Goal: Navigation & Orientation: Find specific page/section

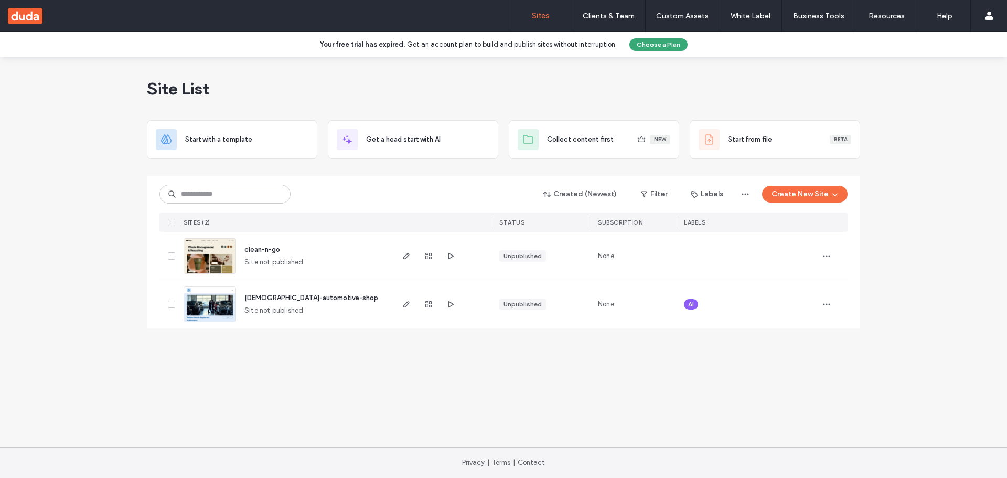
drag, startPoint x: 251, startPoint y: 0, endPoint x: 468, endPoint y: 67, distance: 226.9
click at [468, 67] on div "Site List" at bounding box center [504, 88] width 714 height 63
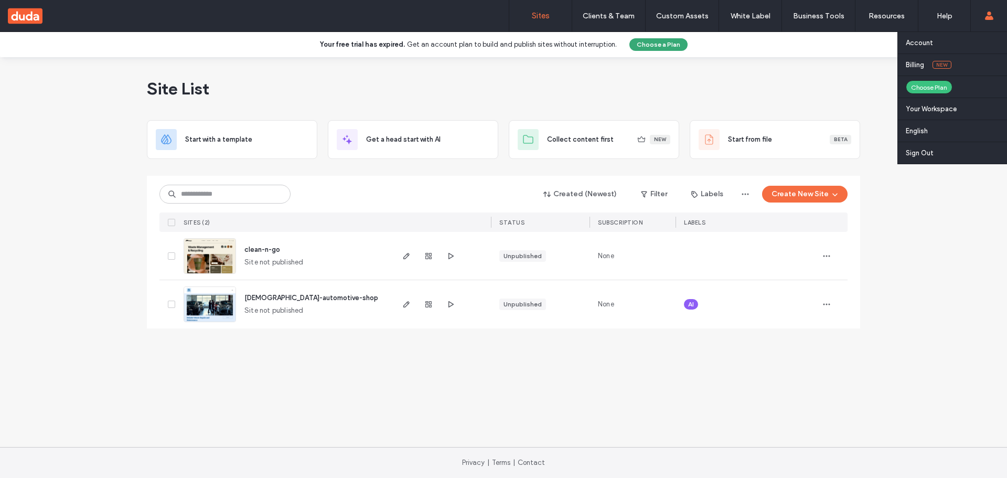
click at [988, 20] on span at bounding box center [989, 15] width 8 height 31
click at [927, 156] on label "Sign Out" at bounding box center [920, 153] width 28 height 8
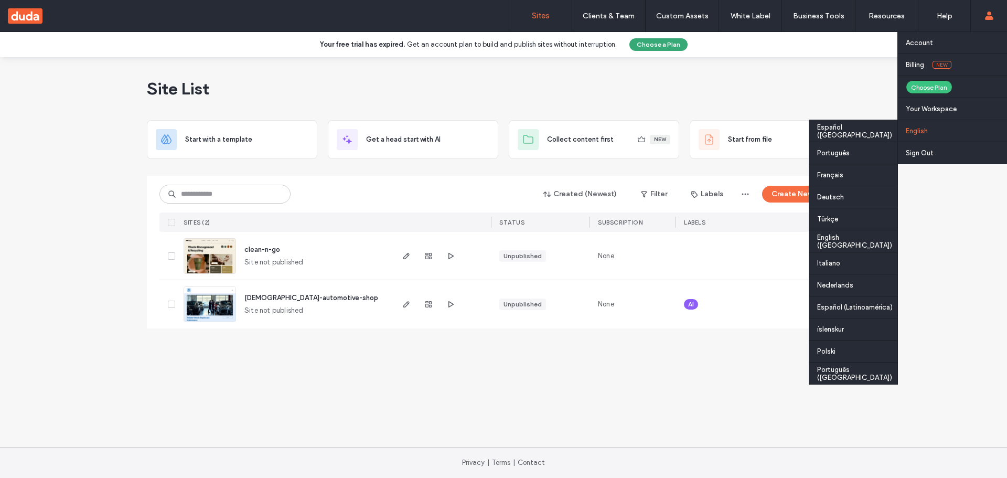
click at [929, 131] on div "English Español (España) Português Français Deutsch Türkçe English (UK) Italian…" at bounding box center [952, 131] width 109 height 22
click at [925, 129] on label "English" at bounding box center [917, 131] width 22 height 8
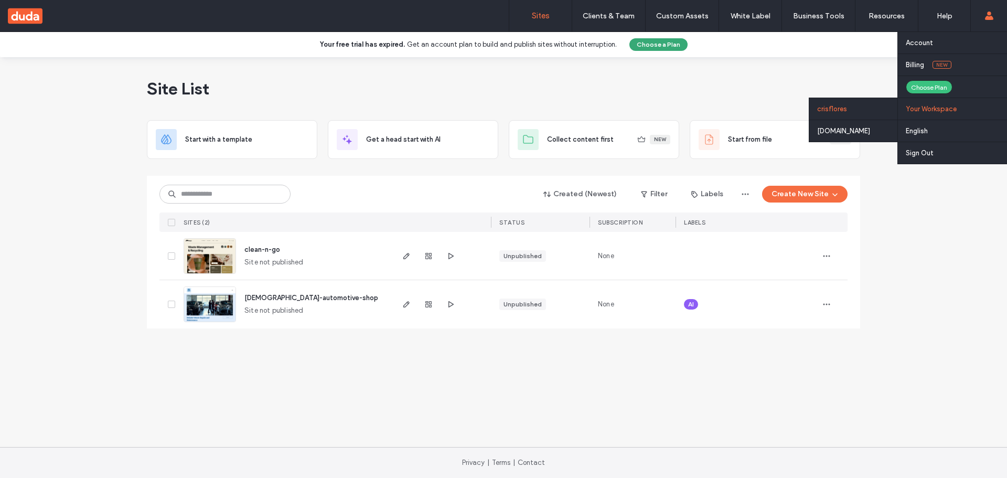
click at [926, 111] on label "Your Workspace" at bounding box center [931, 109] width 51 height 8
click at [950, 110] on label "Your Workspace" at bounding box center [931, 109] width 51 height 8
click at [834, 125] on div "[DOMAIN_NAME]" at bounding box center [854, 131] width 88 height 22
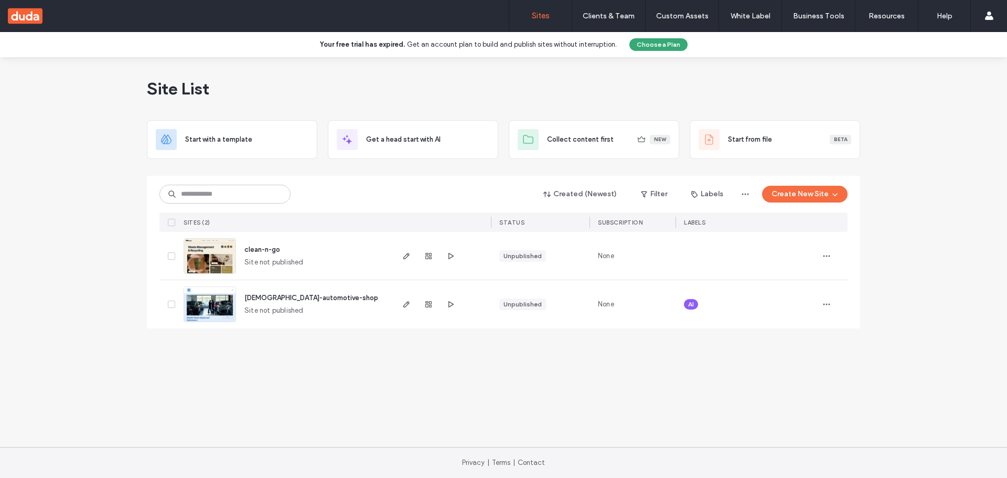
click at [883, 191] on div "Site List Start with a template Get a head start with AI Collect content first …" at bounding box center [503, 252] width 1007 height 390
click at [770, 101] on div "Site List" at bounding box center [504, 88] width 714 height 63
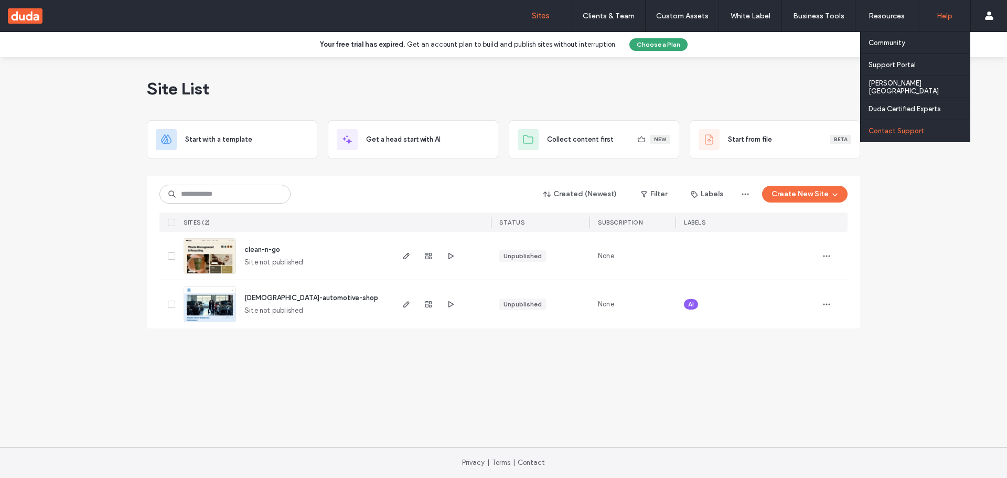
click at [921, 132] on label "Contact Support" at bounding box center [897, 131] width 56 height 8
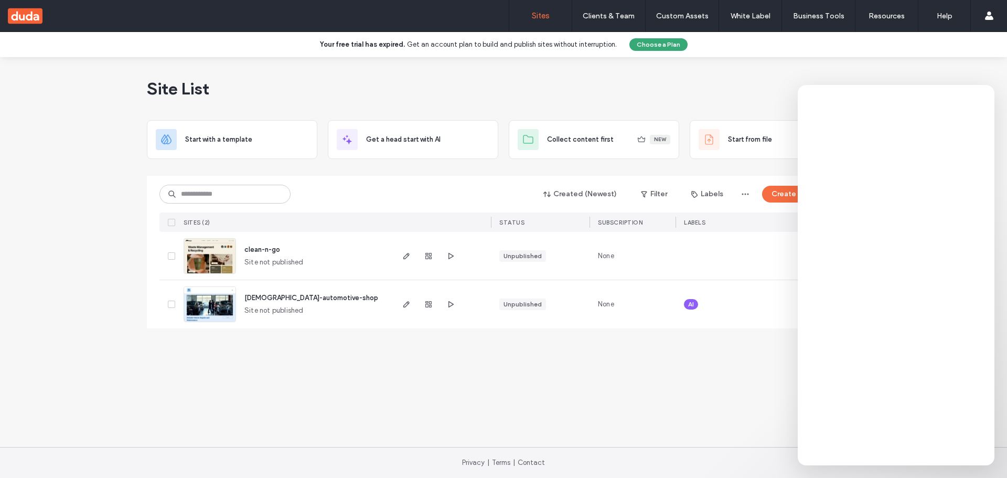
click at [384, 380] on div "Site List Start with a template Get a head start with AI Collect content first …" at bounding box center [503, 252] width 1007 height 390
click at [843, 49] on div "Your free trial has expired. Get an account plan to build and publish sites wit…" at bounding box center [503, 44] width 1007 height 25
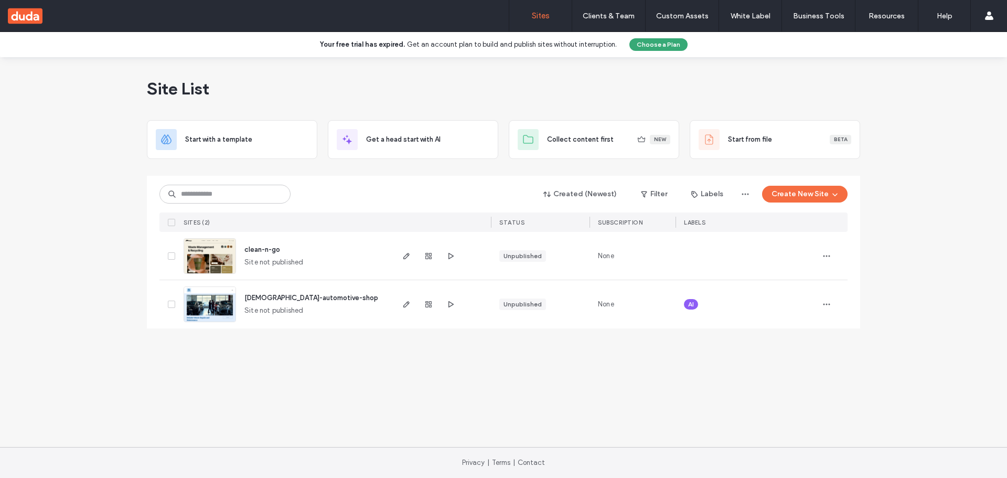
click at [896, 409] on div "Site List Start with a template Get a head start with AI Collect content first …" at bounding box center [503, 252] width 1007 height 390
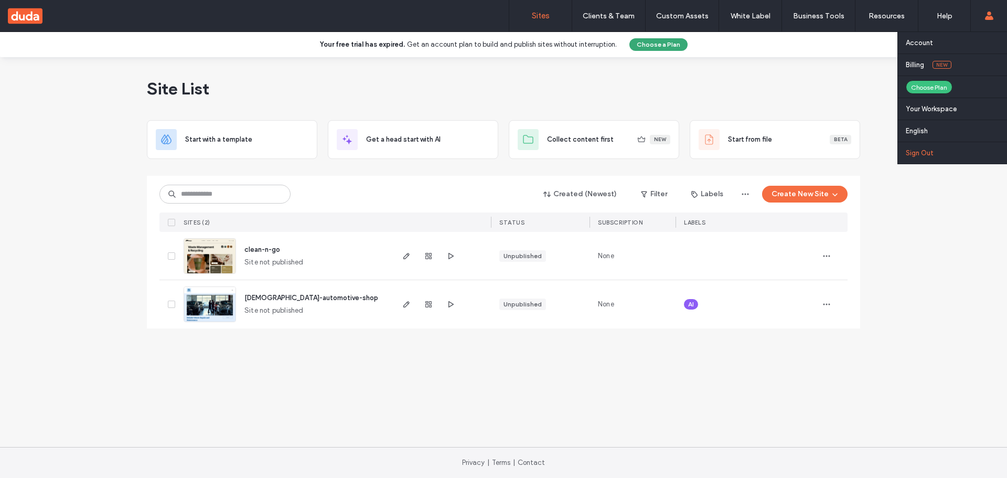
click at [926, 154] on label "Sign Out" at bounding box center [920, 153] width 28 height 8
